Goal: Task Accomplishment & Management: Complete application form

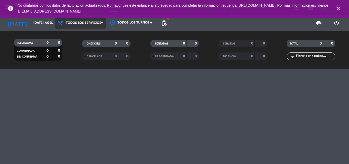
click at [55, 27] on span "Todos los servicios" at bounding box center [80, 22] width 51 height 11
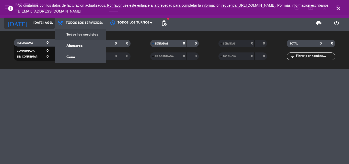
click at [52, 25] on icon "arrow_drop_down" at bounding box center [51, 23] width 6 height 6
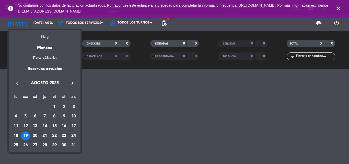
click at [54, 36] on div "Hoy" at bounding box center [45, 35] width 72 height 10
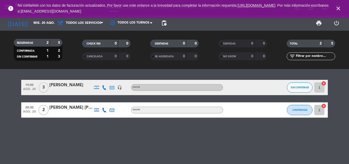
click at [337, 9] on icon "close" at bounding box center [338, 8] width 6 height 6
click at [6, 95] on bookings-row "19:00 ago. 20 3 [PERSON_NAME] headset_mic SALON SIN CONFIRMAR 1 cancel 20:30 ag…" at bounding box center [174, 99] width 349 height 38
click at [77, 132] on div "19:00 ago. 20 3 [PERSON_NAME] headset_mic SALON SIN CONFIRMAR 1 cancel 20:30 ag…" at bounding box center [174, 116] width 349 height 95
click at [106, 88] on icon at bounding box center [104, 87] width 5 height 5
click at [107, 79] on span "content_paste" at bounding box center [109, 79] width 4 height 4
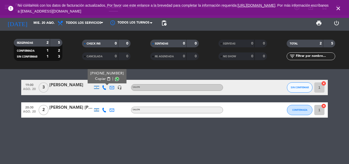
click at [73, 130] on div "19:00 ago. 20 3 [PERSON_NAME] [PHONE_NUMBER] Copiar content_paste | headset_mic…" at bounding box center [174, 116] width 349 height 95
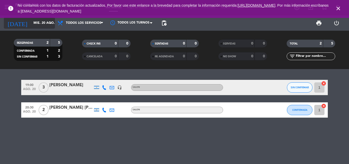
click at [42, 24] on input "mié. 20 ago." at bounding box center [52, 23] width 43 height 9
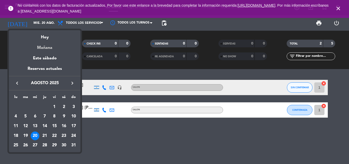
click at [46, 49] on div "Mañana" at bounding box center [45, 46] width 72 height 10
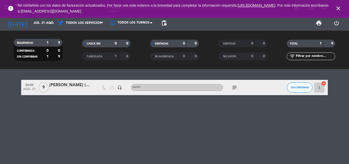
click at [237, 87] on icon "subject" at bounding box center [235, 87] width 6 height 6
click at [293, 90] on button "SIN CONFIRMAR" at bounding box center [300, 87] width 26 height 10
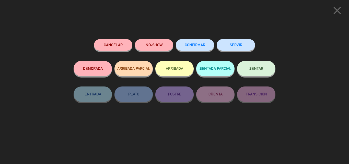
click at [125, 45] on button "Cancelar" at bounding box center [113, 45] width 38 height 12
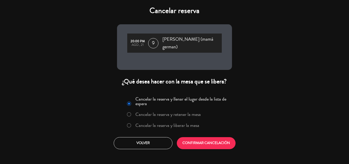
click at [164, 123] on label "Cancelar la reserva y liberar la mesa" at bounding box center [168, 125] width 64 height 5
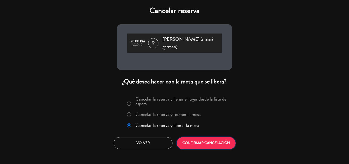
click at [191, 137] on button "CONFIRMAR CANCELACIÓN" at bounding box center [206, 143] width 59 height 12
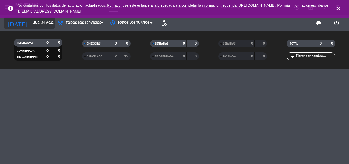
click at [41, 24] on input "jue. 21 ago." at bounding box center [52, 23] width 43 height 9
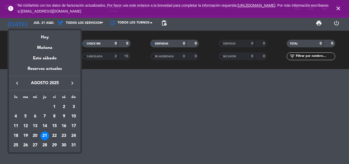
click at [55, 133] on div "22" at bounding box center [54, 135] width 9 height 9
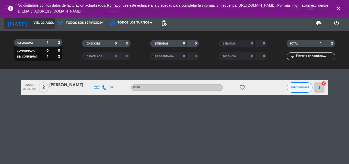
click at [40, 23] on input "vie. 22 ago." at bounding box center [52, 23] width 43 height 9
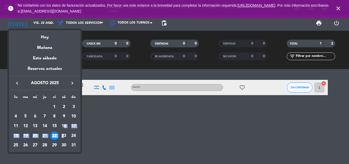
click at [65, 132] on tbody "AGO. 1 2 3 4 5 6 7 8 9 10 11 12 13 14 15 16 17 18 19 20 21 22 23 24 25 26 27 28…" at bounding box center [45, 126] width 68 height 48
click at [65, 133] on div "23" at bounding box center [64, 135] width 9 height 9
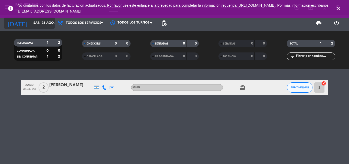
click at [42, 18] on div "[DATE] sáb. 23 ago. arrow_drop_down" at bounding box center [29, 22] width 51 height 11
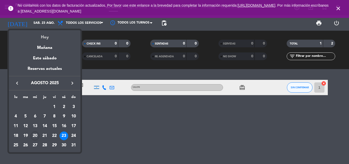
click at [46, 37] on div "Hoy" at bounding box center [45, 35] width 72 height 10
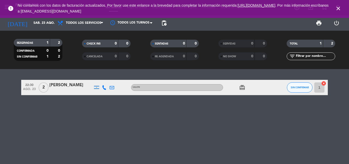
type input "mié. 20 ago."
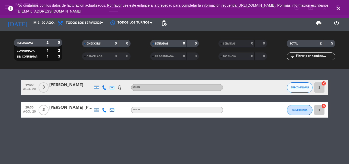
click at [337, 10] on icon "close" at bounding box center [338, 8] width 6 height 6
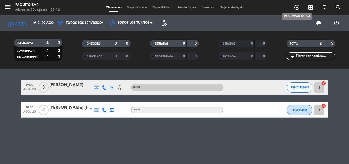
click at [299, 7] on icon "add_circle_outline" at bounding box center [297, 7] width 6 height 6
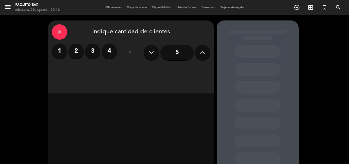
click at [74, 53] on label "2" at bounding box center [76, 50] width 15 height 15
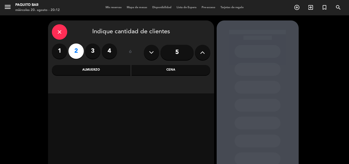
click at [151, 69] on div "Cena" at bounding box center [171, 70] width 79 height 10
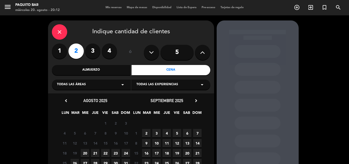
click at [85, 152] on span "20" at bounding box center [85, 153] width 8 height 8
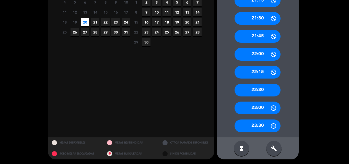
scroll to position [131, 0]
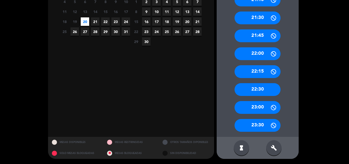
click at [273, 154] on div "build" at bounding box center [273, 147] width 15 height 15
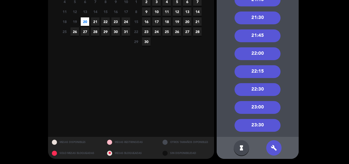
click at [254, 53] on div "22:00" at bounding box center [258, 53] width 46 height 13
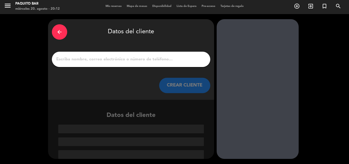
scroll to position [1, 0]
click at [60, 57] on input "1" at bounding box center [131, 59] width 151 height 7
paste input "[PERSON_NAME]"
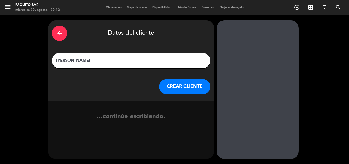
scroll to position [0, 0]
type input "[PERSON_NAME]"
click at [166, 86] on button "CREAR CLIENTE" at bounding box center [184, 86] width 51 height 15
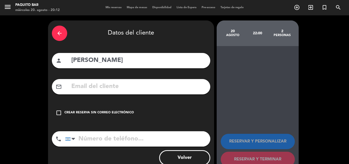
click at [90, 110] on div "Crear reserva sin correo electrónico" at bounding box center [99, 112] width 70 height 5
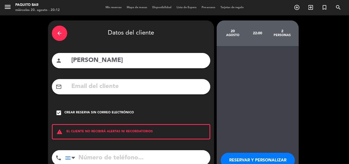
click at [86, 164] on input "tel" at bounding box center [137, 157] width 145 height 15
paste input "[PHONE_NUMBER]"
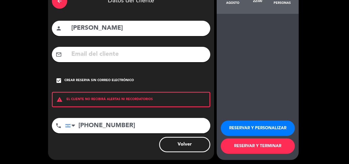
scroll to position [33, 0]
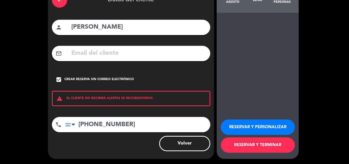
type input "[PHONE_NUMBER]"
click at [267, 145] on button "RESERVAR Y TERMINAR" at bounding box center [258, 144] width 74 height 15
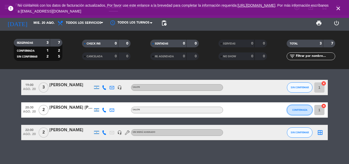
click at [298, 107] on button "CONFIRMADA" at bounding box center [300, 110] width 26 height 10
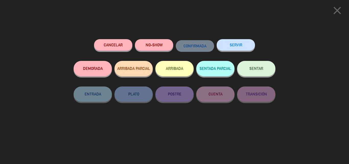
click at [239, 48] on button "SERVIR" at bounding box center [236, 45] width 38 height 12
